Goal: Find specific page/section: Find specific page/section

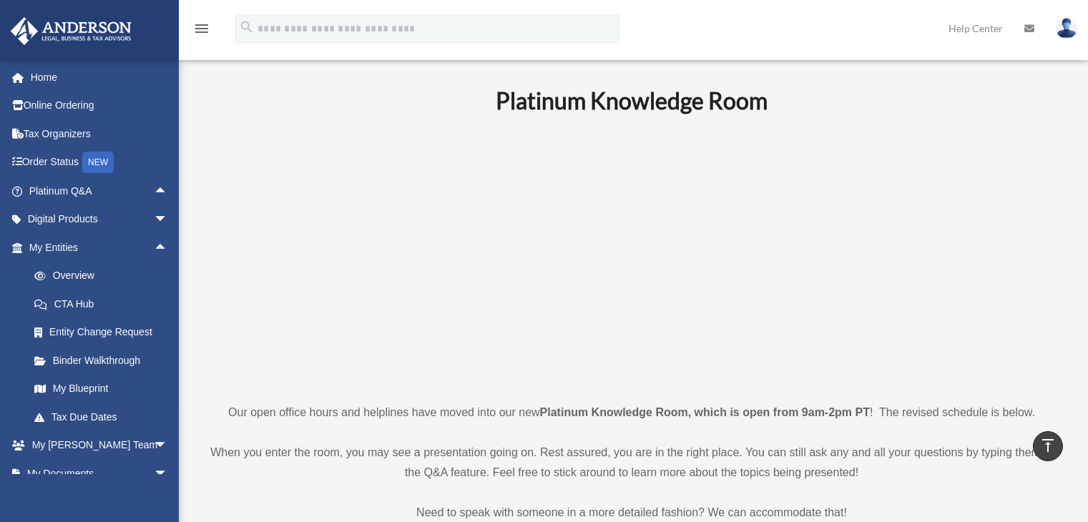
scroll to position [501, 0]
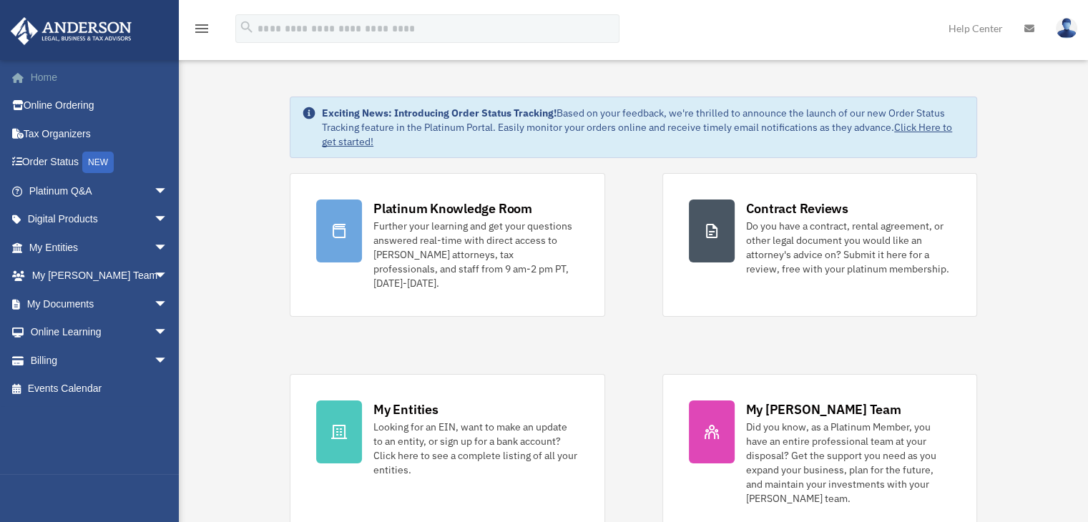
click at [59, 85] on link "Home" at bounding box center [100, 77] width 180 height 29
click at [155, 190] on span "arrow_drop_down" at bounding box center [168, 191] width 29 height 29
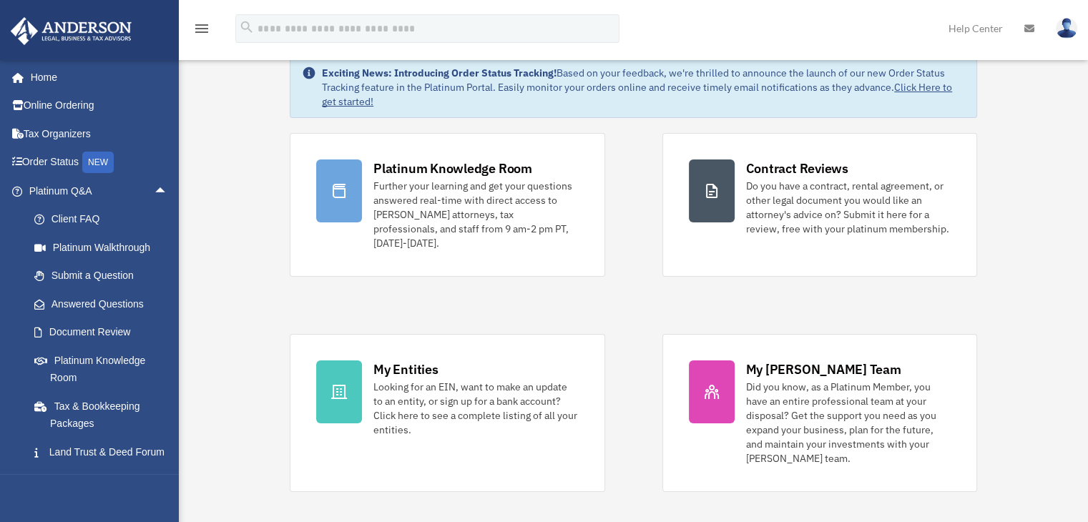
scroll to position [72, 0]
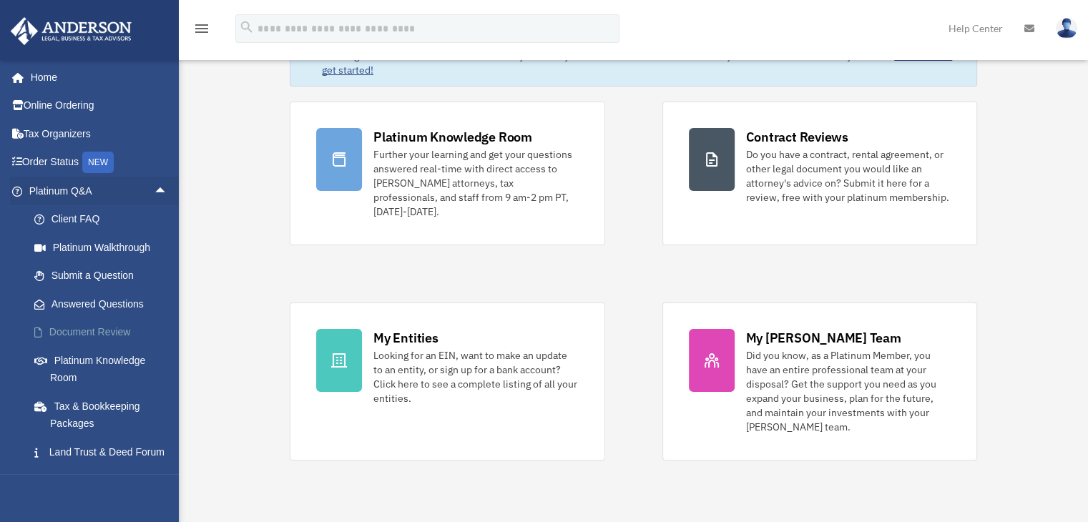
click at [112, 331] on link "Document Review" at bounding box center [105, 332] width 170 height 29
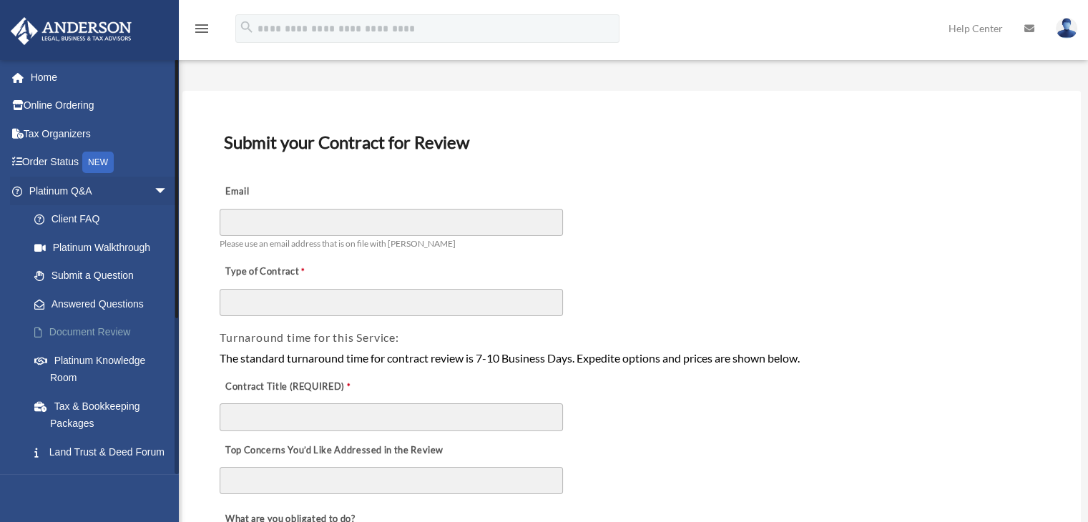
scroll to position [72, 0]
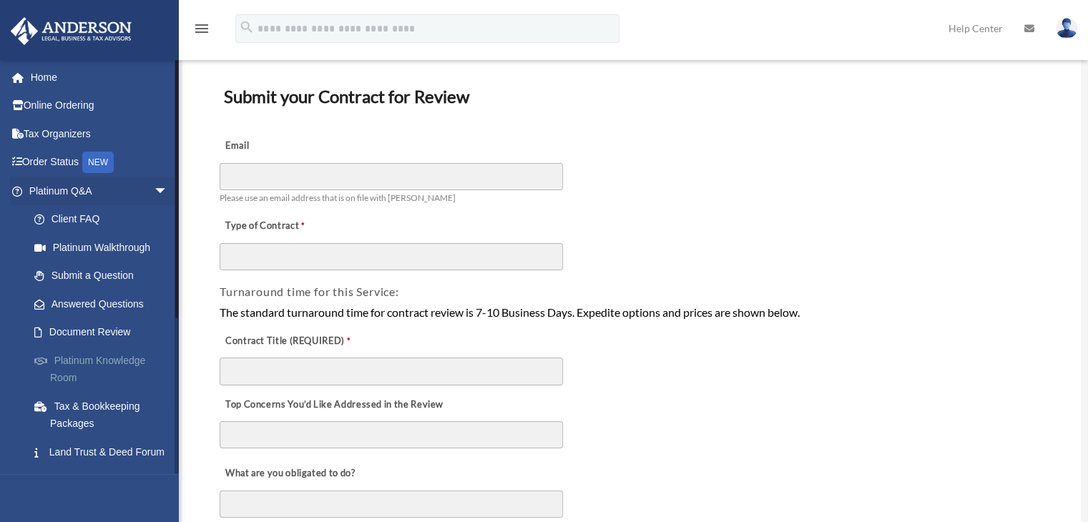
click at [107, 362] on link "Platinum Knowledge Room" at bounding box center [105, 369] width 170 height 46
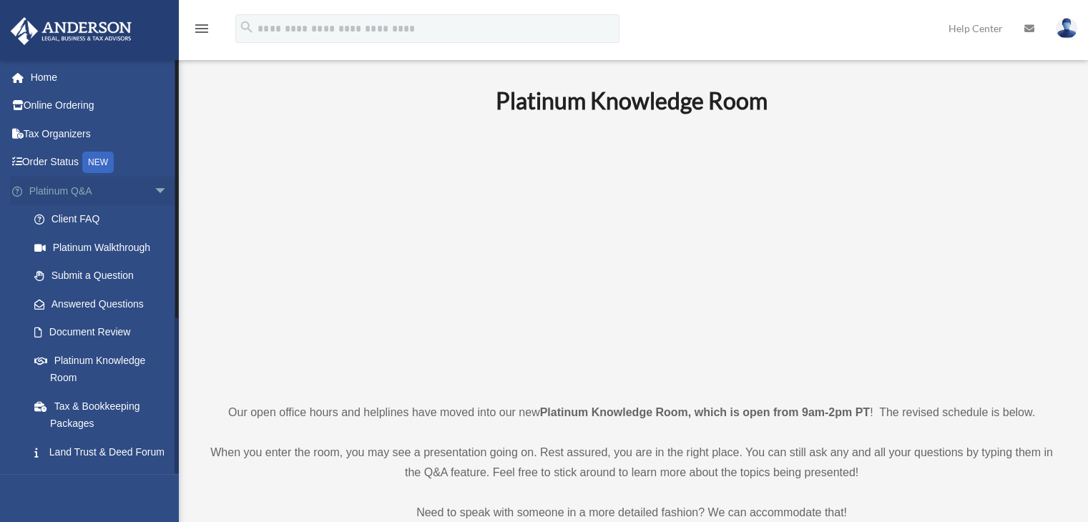
click at [154, 186] on span "arrow_drop_down" at bounding box center [168, 191] width 29 height 29
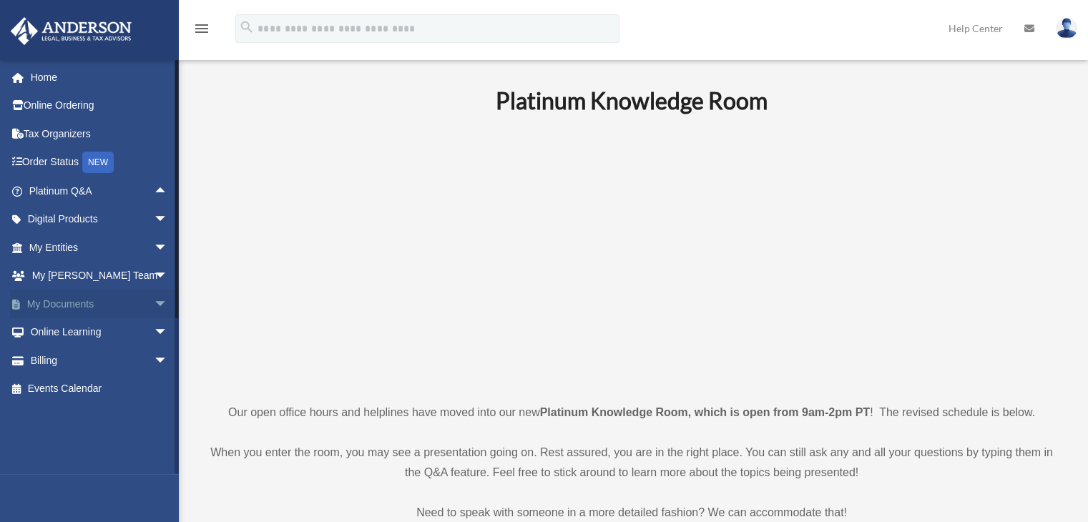
click at [155, 301] on span "arrow_drop_down" at bounding box center [168, 304] width 29 height 29
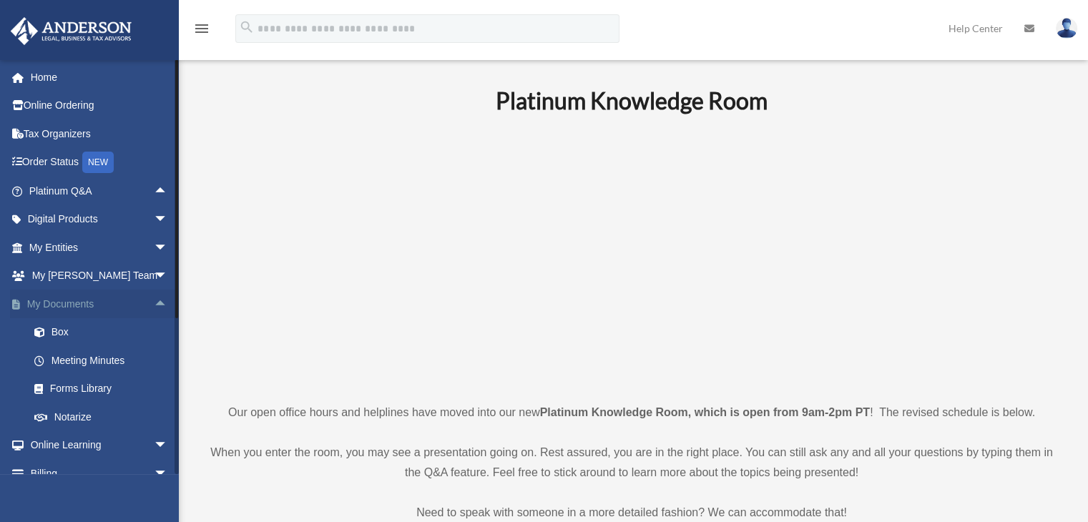
click at [154, 301] on span "arrow_drop_up" at bounding box center [168, 304] width 29 height 29
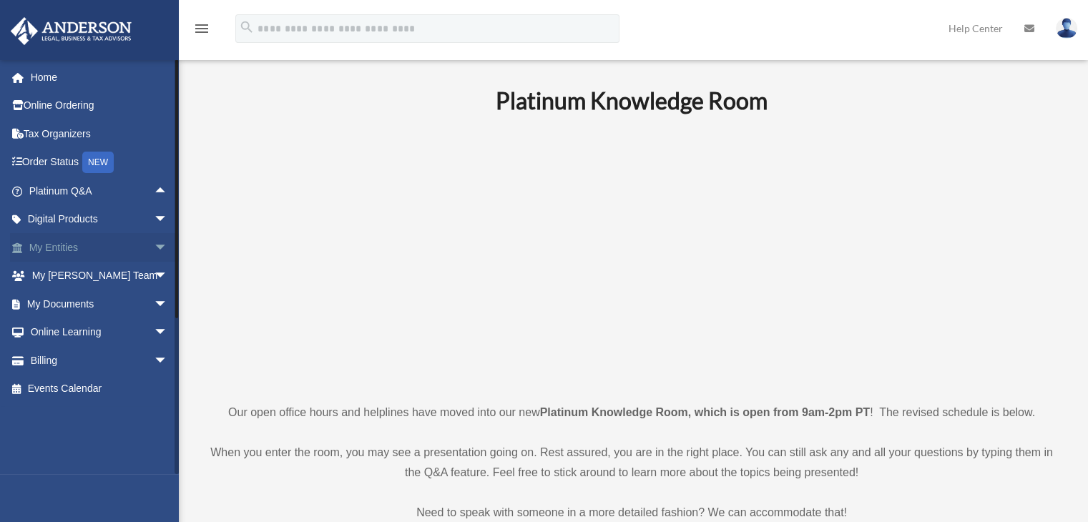
click at [154, 245] on span "arrow_drop_down" at bounding box center [168, 247] width 29 height 29
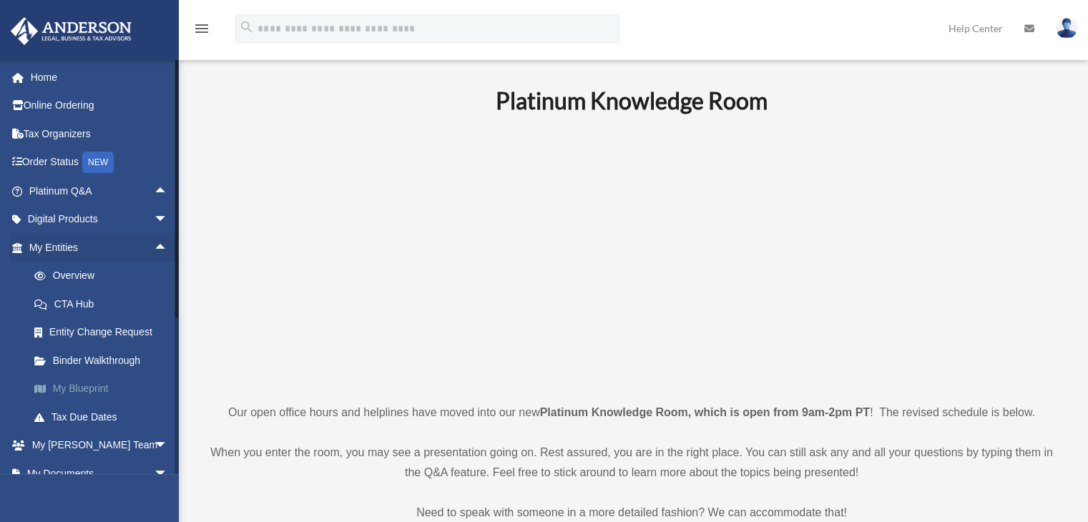
click at [94, 388] on link "My Blueprint" at bounding box center [105, 389] width 170 height 29
